Goal: Information Seeking & Learning: Learn about a topic

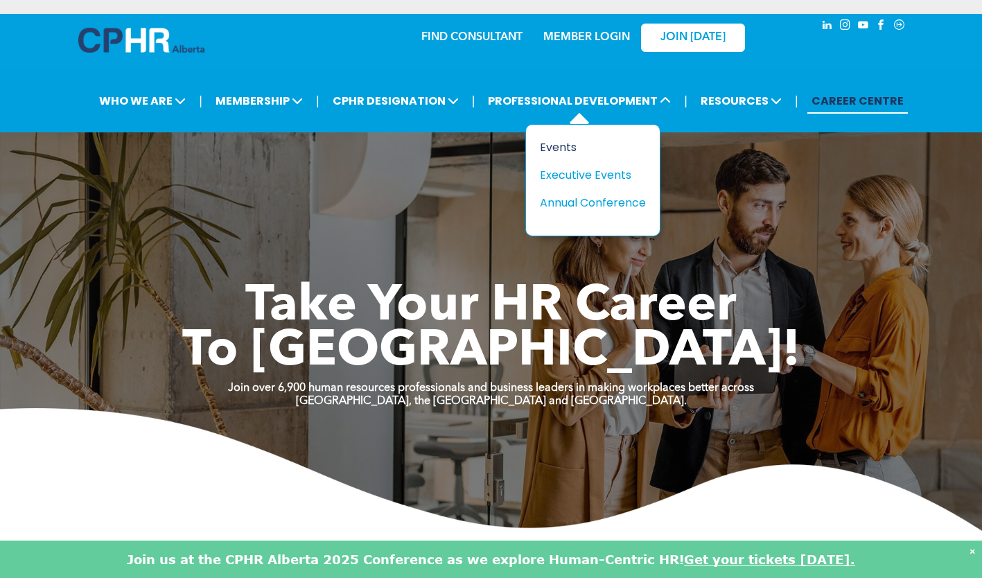
click at [555, 144] on div "Events" at bounding box center [588, 147] width 96 height 17
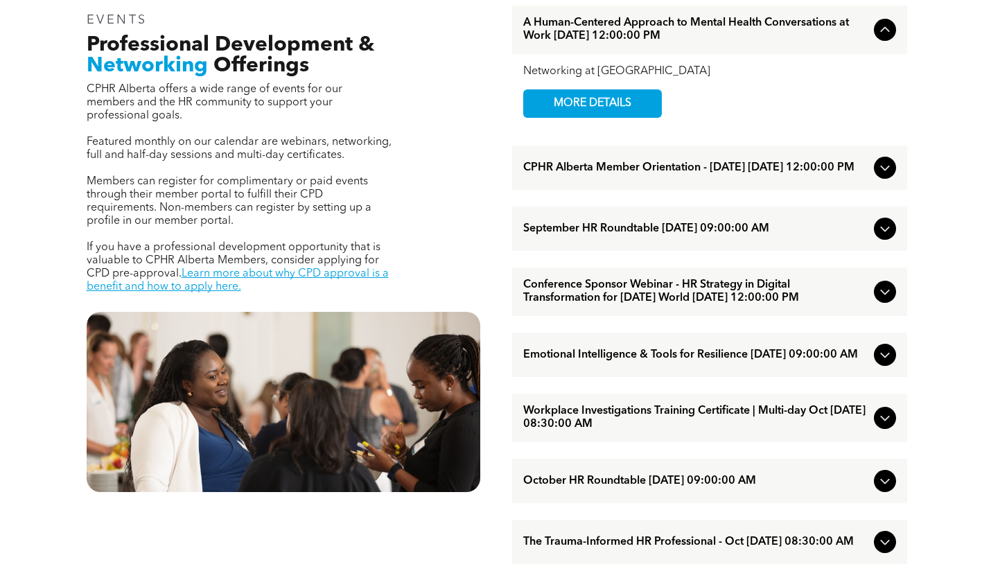
scroll to position [623, 0]
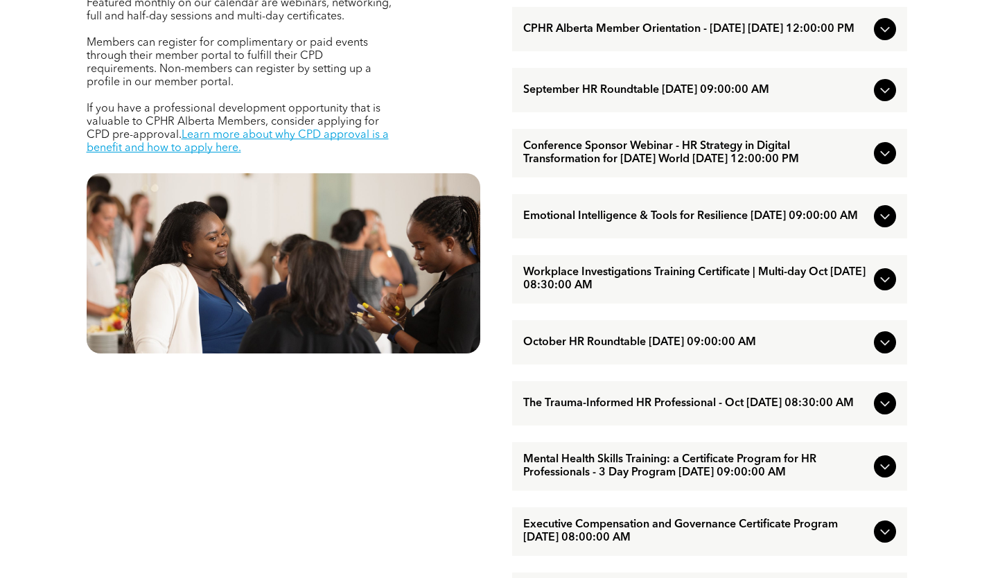
click at [591, 479] on span "Mental Health Skills Training: a Certificate Program for HR Professionals - 3 D…" at bounding box center [695, 466] width 345 height 26
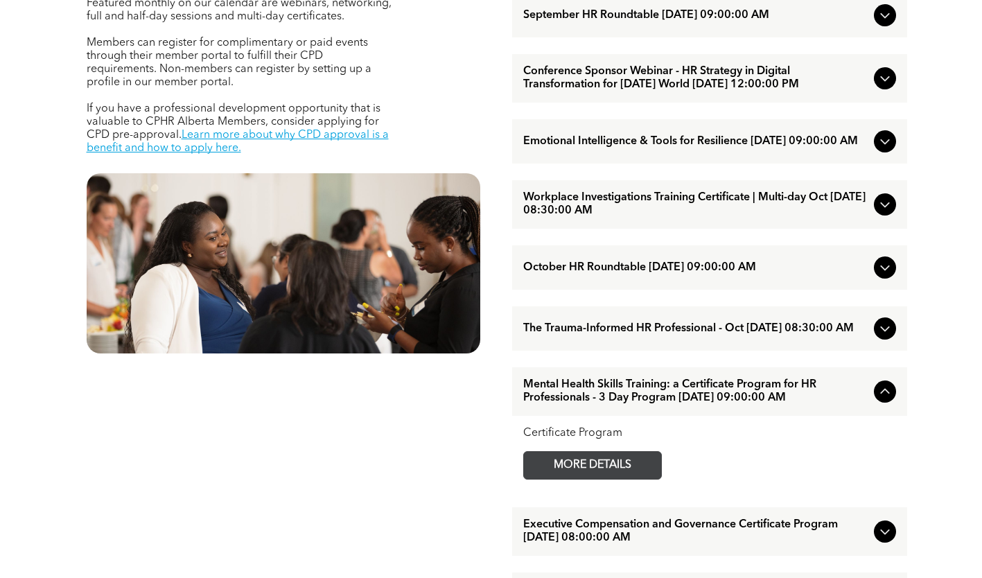
click at [601, 479] on span "MORE DETAILS" at bounding box center [592, 465] width 109 height 27
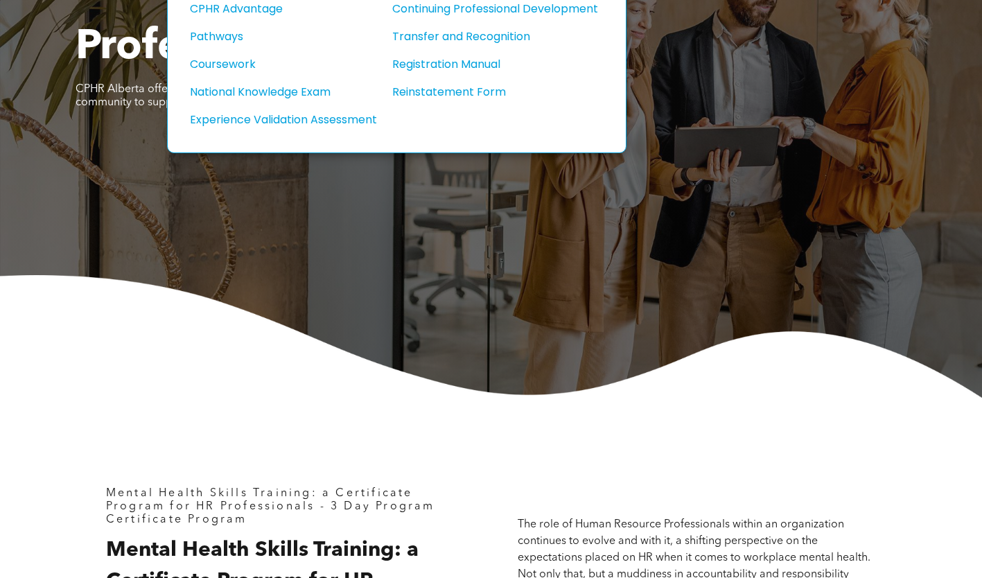
scroll to position [277, 0]
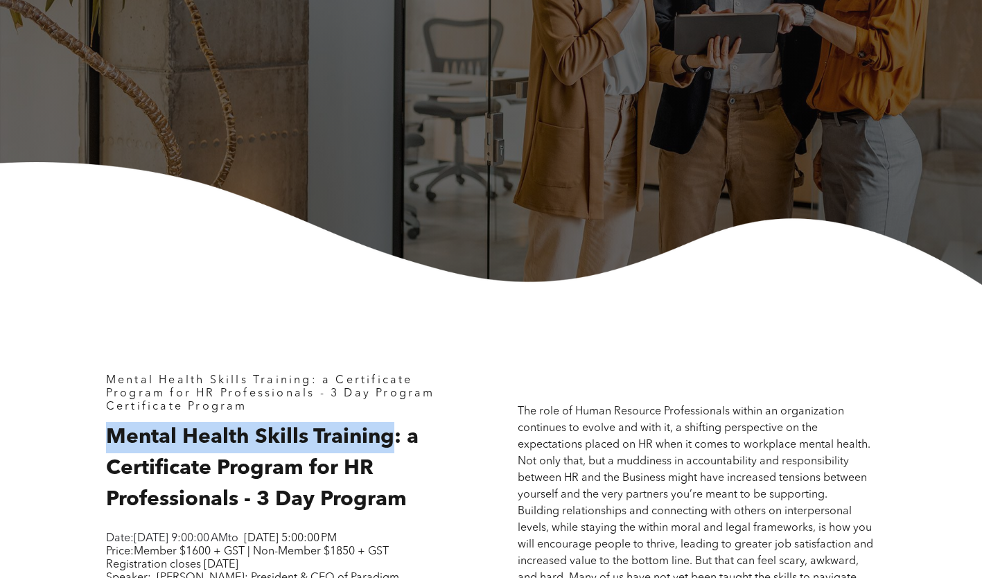
drag, startPoint x: 393, startPoint y: 436, endPoint x: 109, endPoint y: 435, distance: 284.0
click at [109, 435] on span "Mental Health Skills Training: a Certificate Program for HR Professionals - 3 D…" at bounding box center [262, 468] width 312 height 83
copy span "Mental Health Skills Training"
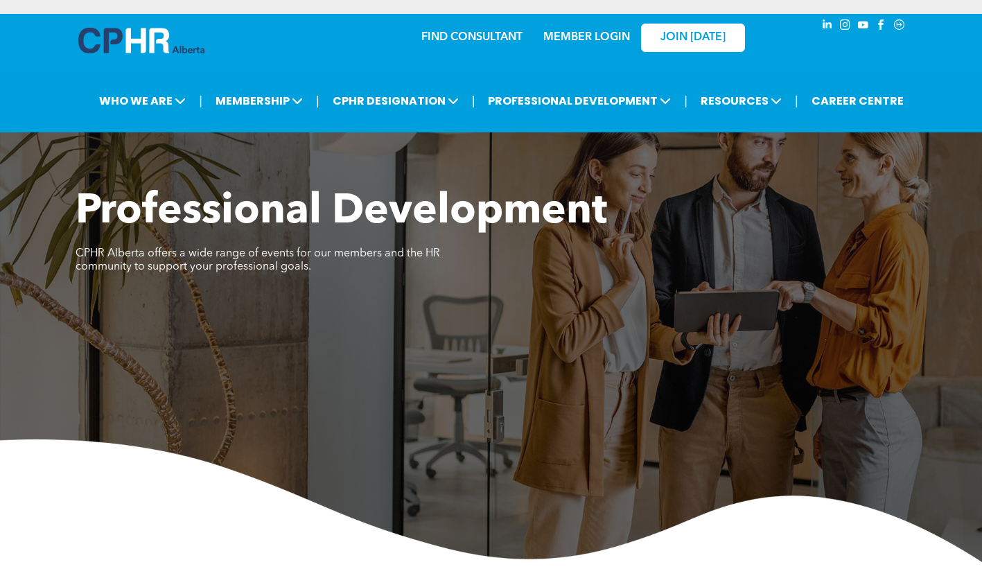
scroll to position [277, 0]
